Goal: Information Seeking & Learning: Learn about a topic

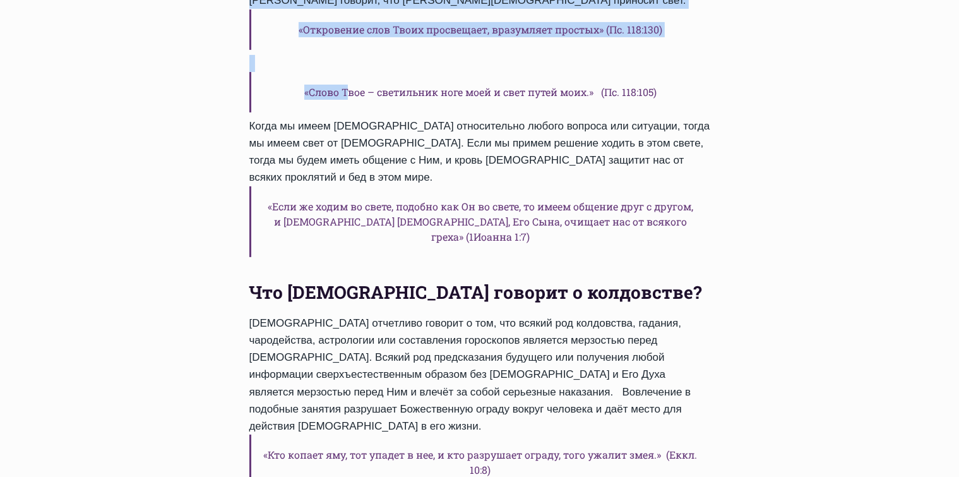
scroll to position [349, 0]
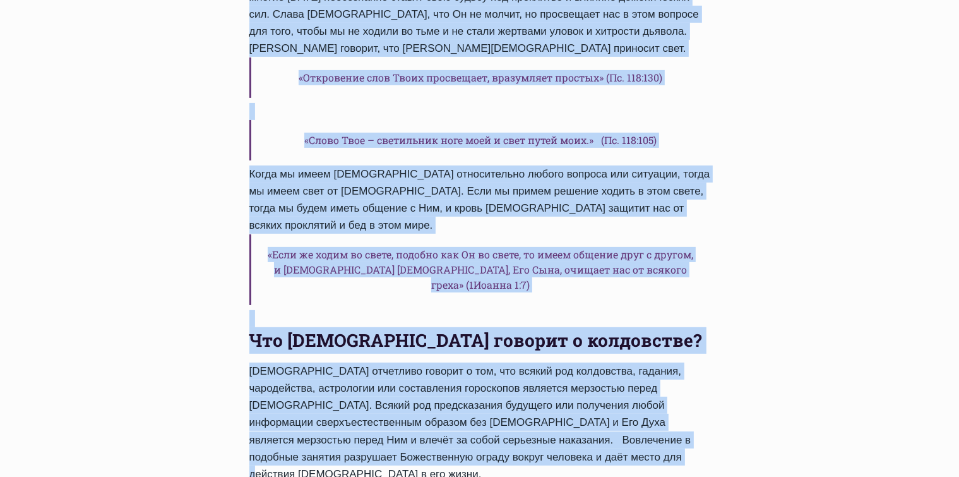
drag, startPoint x: 251, startPoint y: 147, endPoint x: 508, endPoint y: 340, distance: 322.0
click at [508, 340] on div "Jaunumi | Полезные ресурсы | Разные сочинения Что Бог говорит о колдовстве, гад…" at bounding box center [479, 273] width 501 height 943
copy div "Что Бог говорит о колдовстве, гадании, оккультной практике, магии и т.д. Автор …"
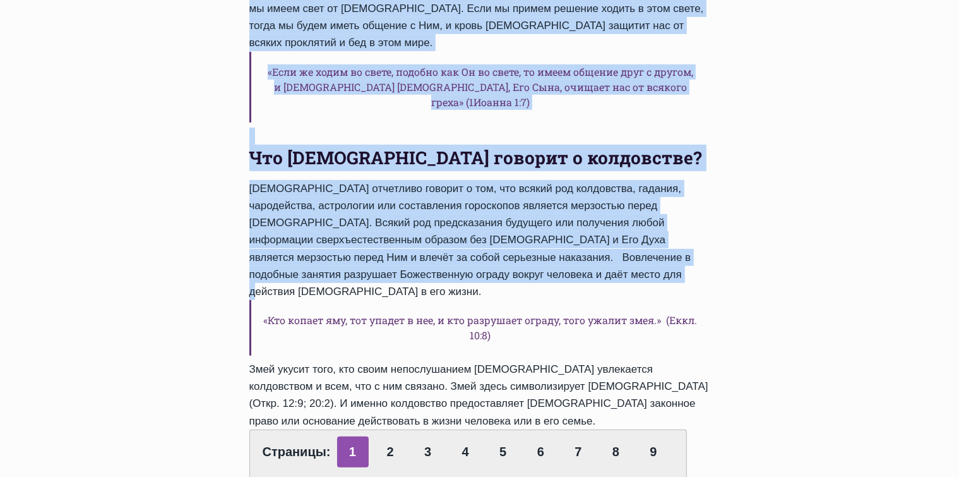
scroll to position [538, 0]
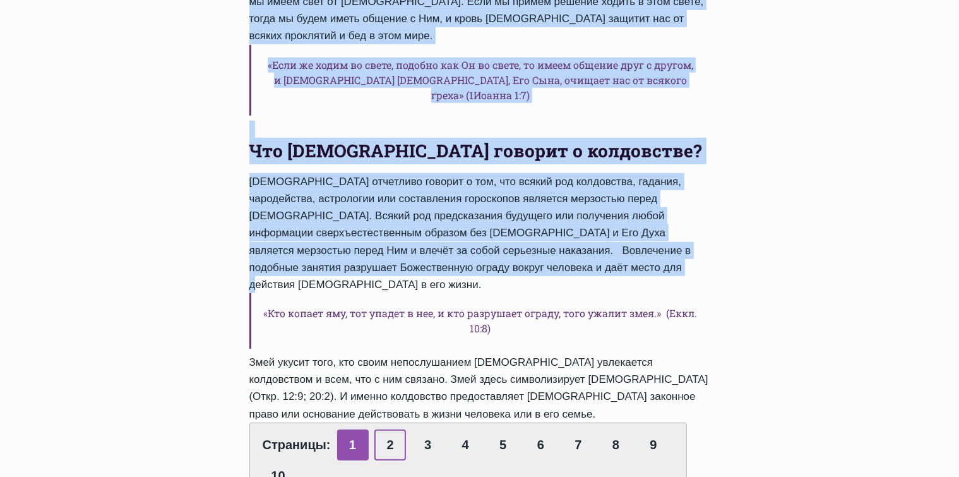
click at [382, 429] on link "2" at bounding box center [390, 444] width 32 height 31
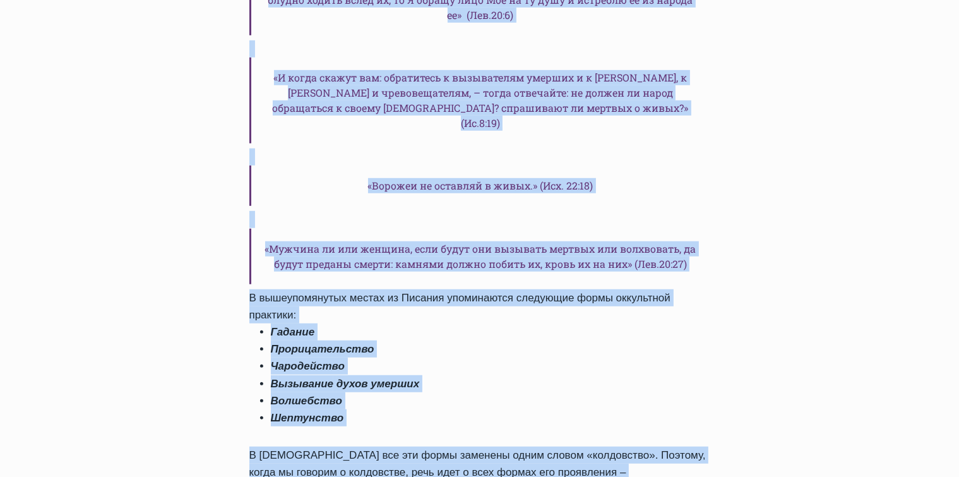
scroll to position [948, 0]
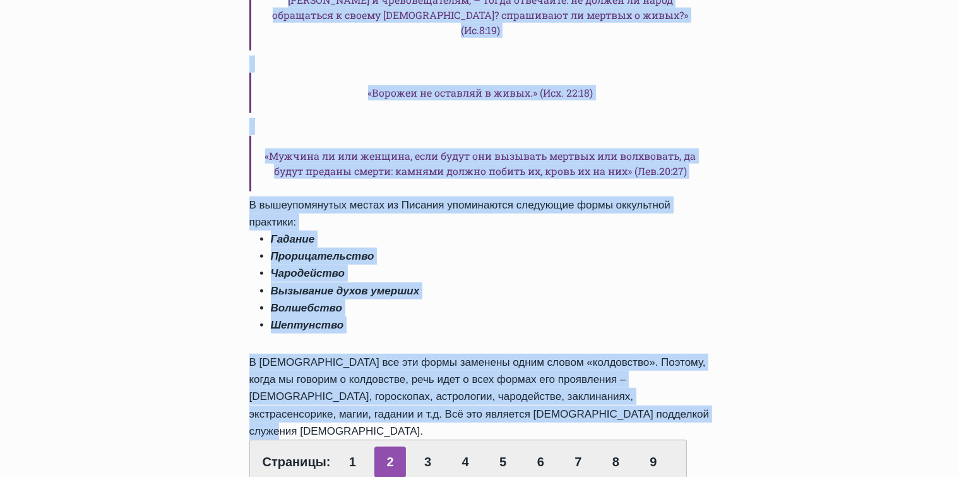
drag, startPoint x: 254, startPoint y: 120, endPoint x: 580, endPoint y: 326, distance: 385.7
copy div "Loremi dolor sitametcon a elitseddoe temporin Utlaboreet dolore magna aliquaeni…"
